Goal: Answer question/provide support

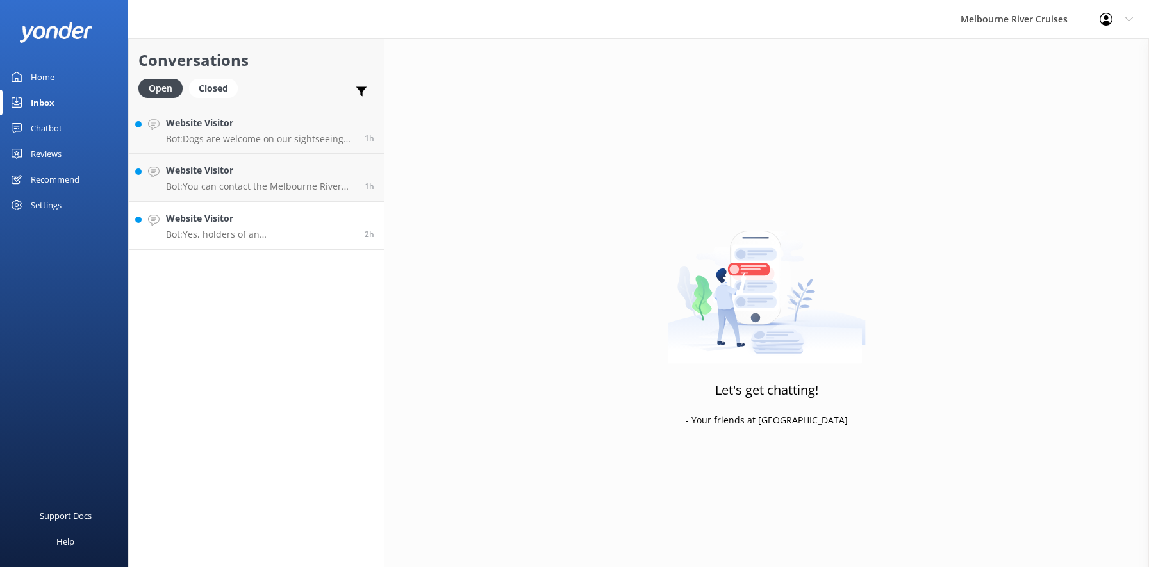
click at [204, 227] on div "Website Visitor Bot: Yes, holders of an [DEMOGRAPHIC_DATA] student card are eli…" at bounding box center [260, 226] width 189 height 28
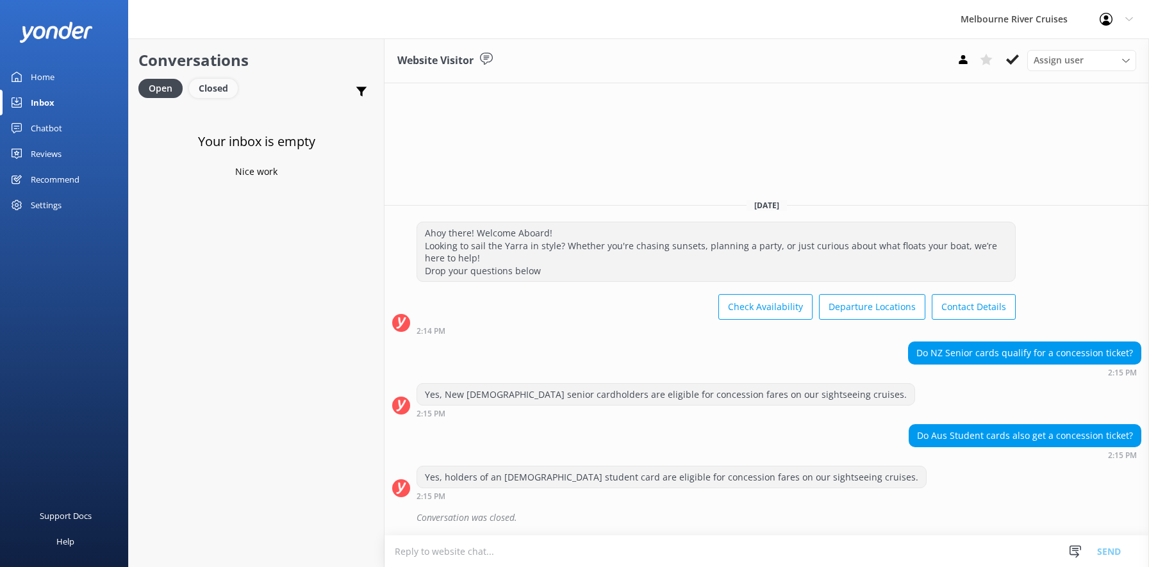
click at [216, 86] on div "Closed" at bounding box center [213, 88] width 49 height 19
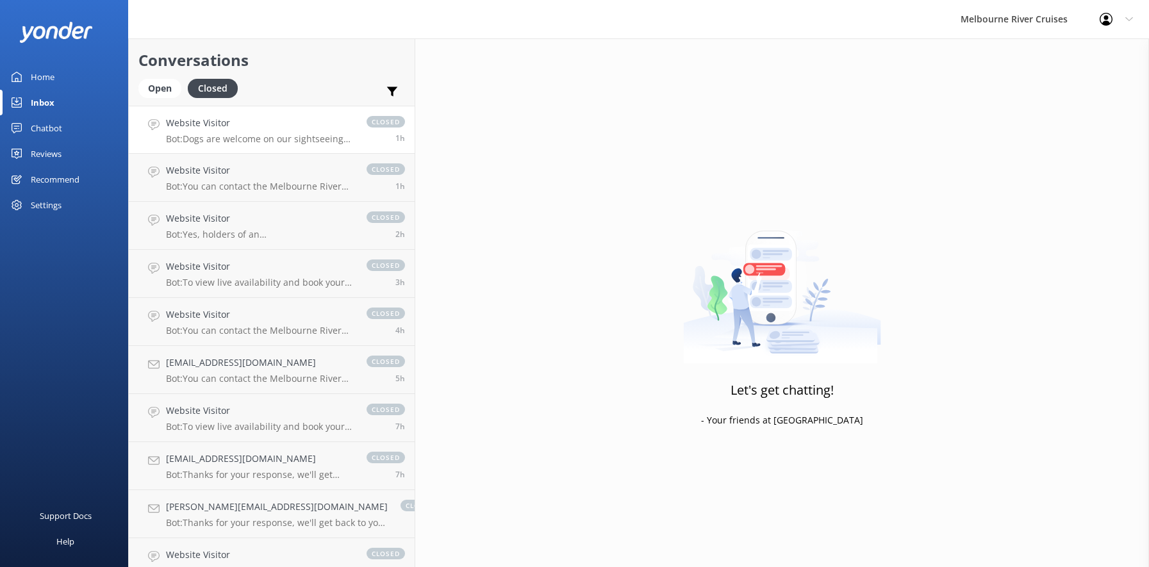
click at [193, 135] on p "Bot: Dogs are welcome on our sightseeing cruise! We just ask that they remain o…" at bounding box center [260, 139] width 188 height 12
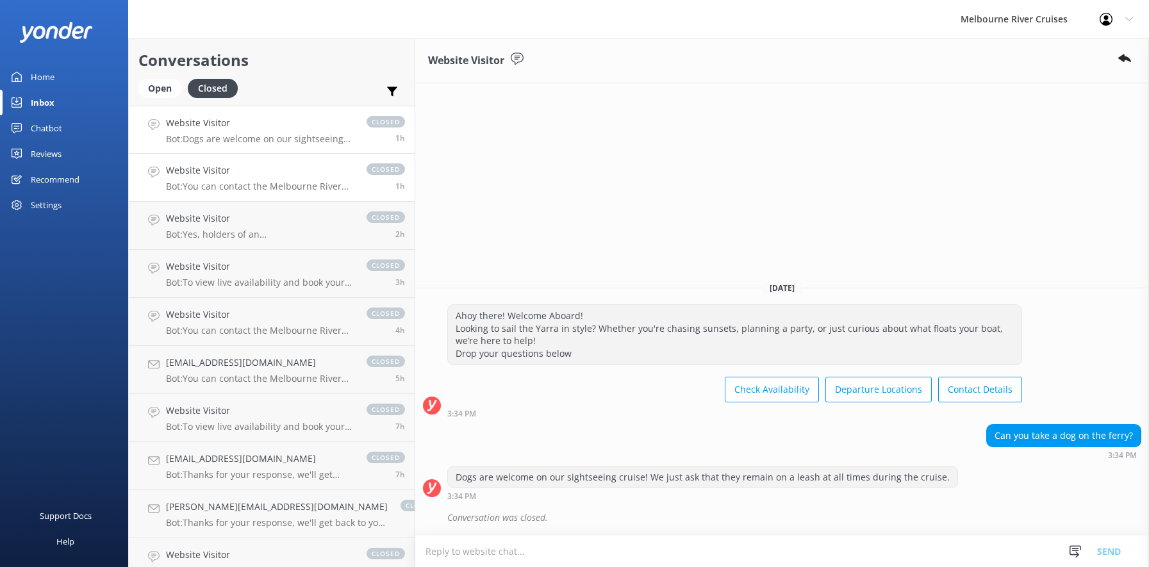
click at [186, 178] on div "Website Visitor Bot: You can contact the Melbourne River Cruises team by emaili…" at bounding box center [260, 177] width 188 height 28
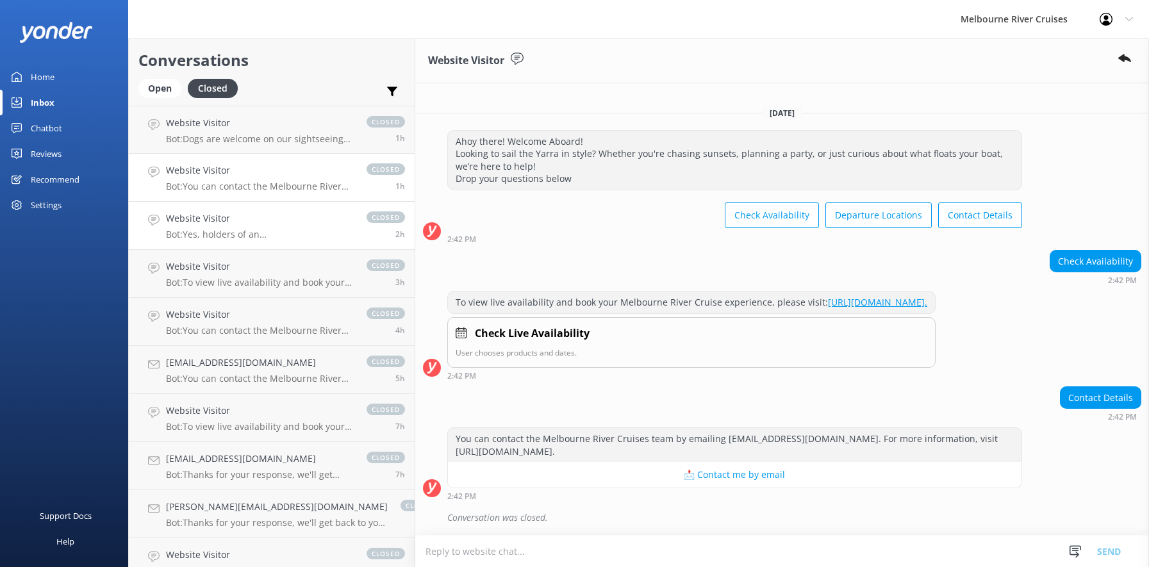
click at [206, 224] on h4 "Website Visitor" at bounding box center [260, 219] width 188 height 14
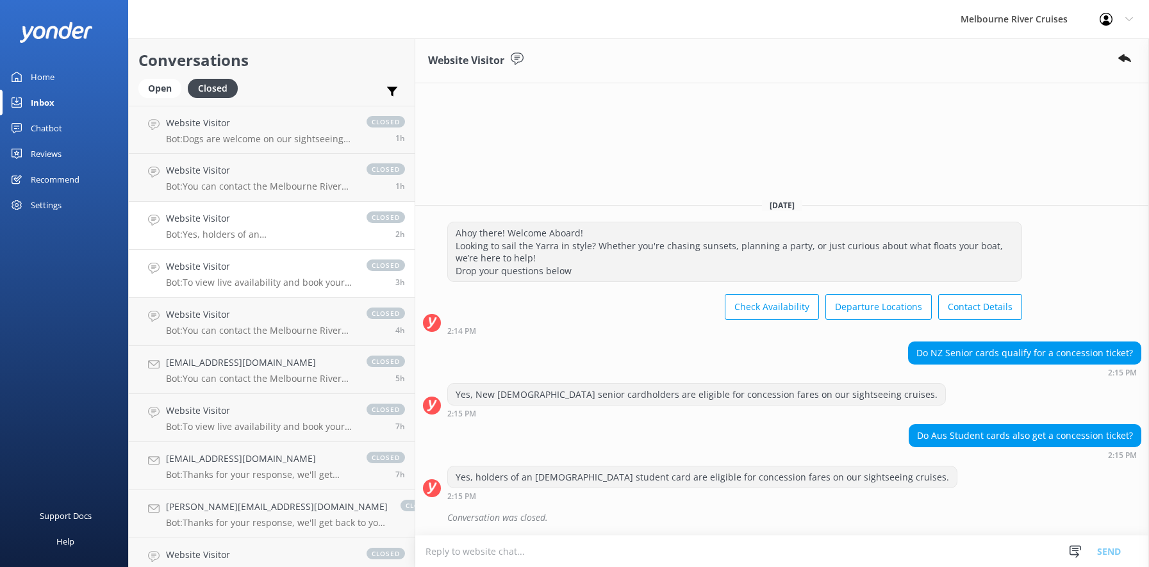
click at [213, 269] on h4 "Website Visitor" at bounding box center [260, 267] width 188 height 14
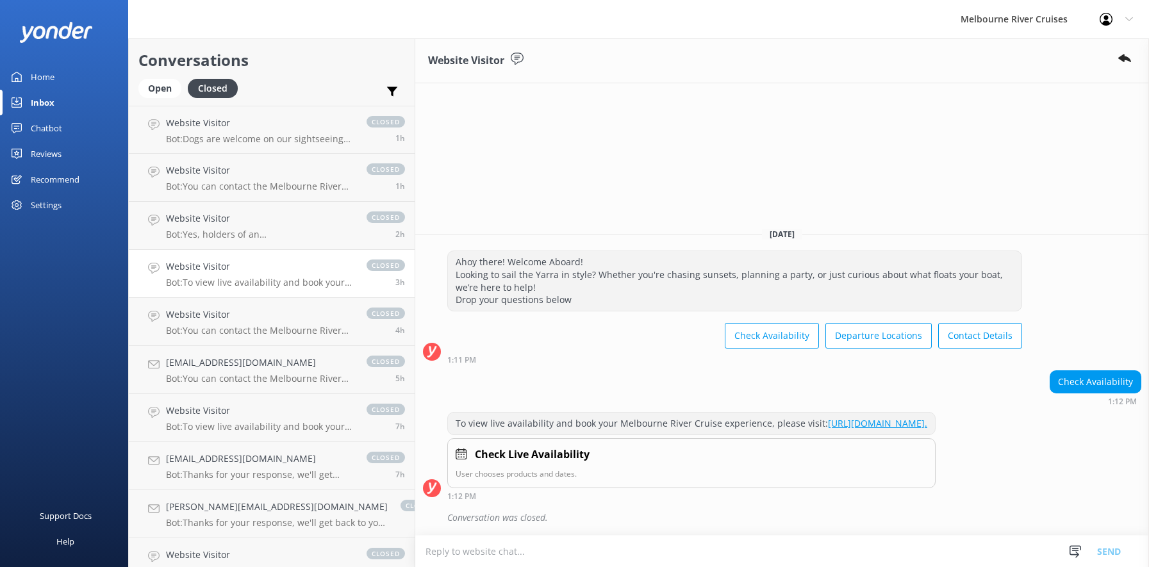
click at [38, 103] on div "Inbox" at bounding box center [43, 103] width 24 height 26
